Goal: Task Accomplishment & Management: Manage account settings

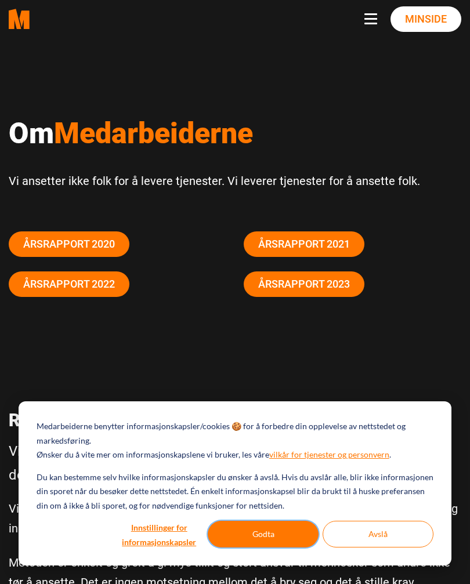
click at [260, 541] on button "Godta" at bounding box center [263, 534] width 111 height 27
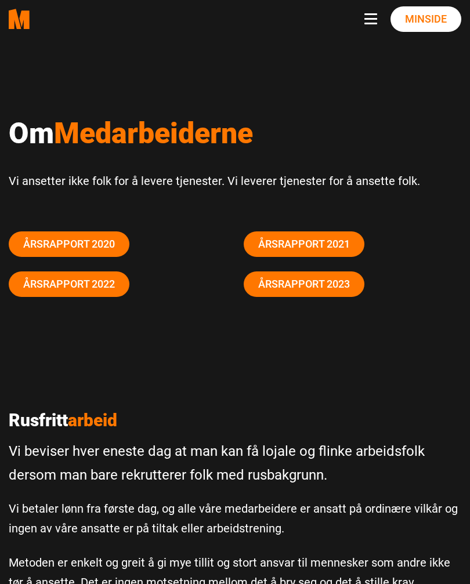
click at [429, 16] on link "Minside" at bounding box center [425, 19] width 71 height 26
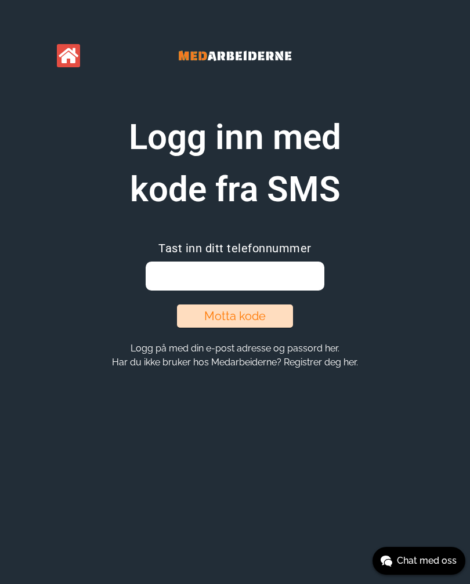
click at [182, 273] on input "email" at bounding box center [235, 276] width 178 height 29
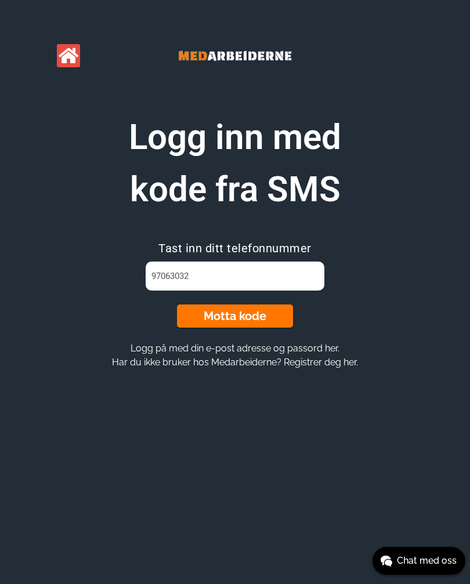
type input "97063032"
click at [243, 322] on button "Motta kode" at bounding box center [235, 316] width 116 height 23
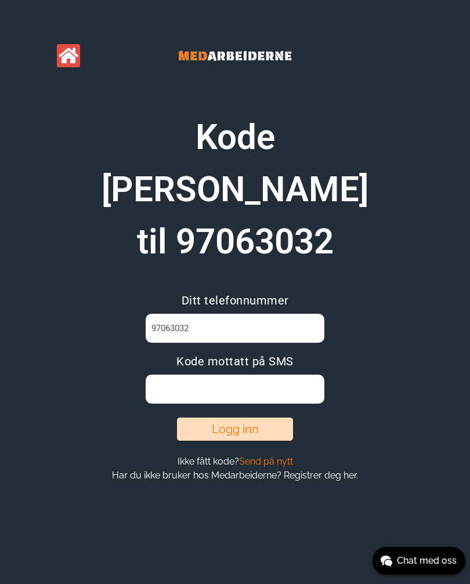
click at [177, 375] on input at bounding box center [235, 389] width 178 height 29
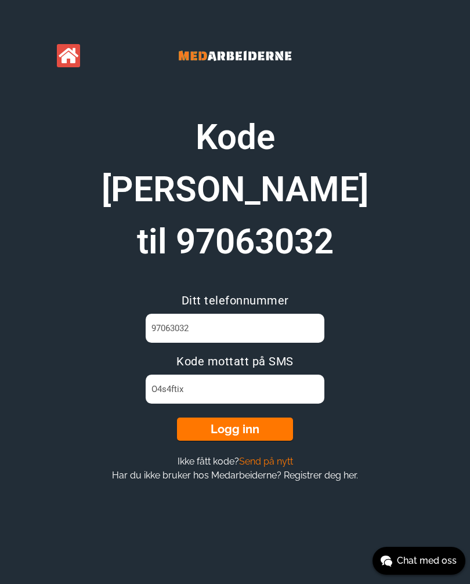
type input "O4s4ftix"
click at [245, 418] on button "Logg inn" at bounding box center [235, 429] width 116 height 23
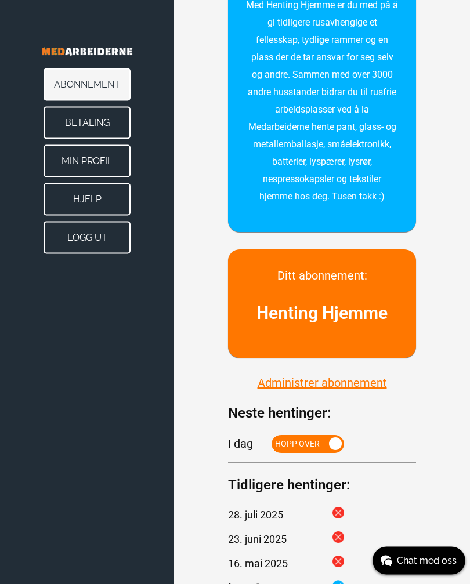
scroll to position [237, 0]
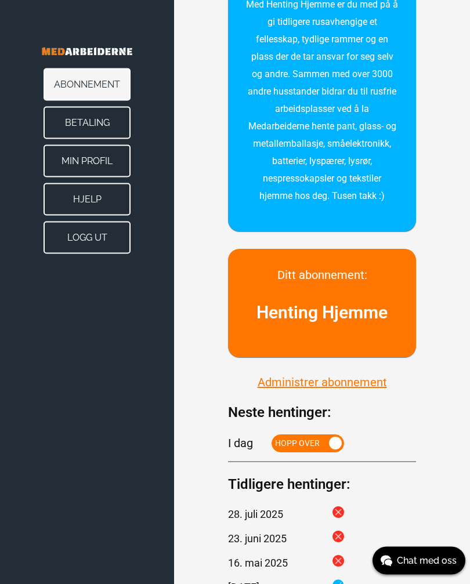
click at [334, 450] on span at bounding box center [335, 443] width 13 height 13
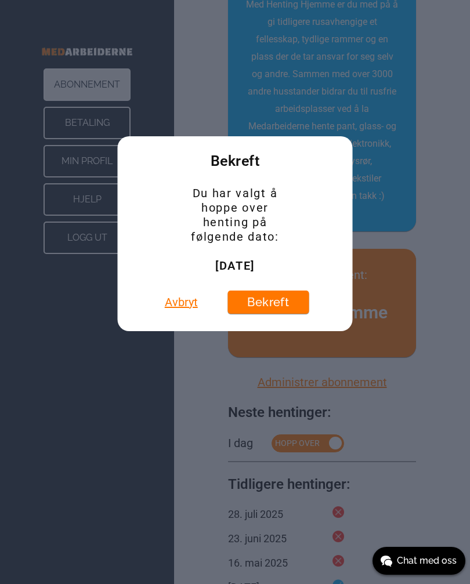
click at [267, 309] on button "Bekreft" at bounding box center [267, 302] width 81 height 23
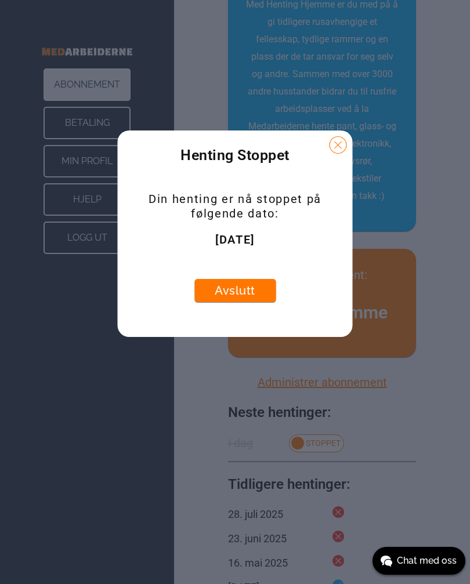
click at [332, 151] on button at bounding box center [338, 144] width 17 height 17
